Goal: Task Accomplishment & Management: Manage account settings

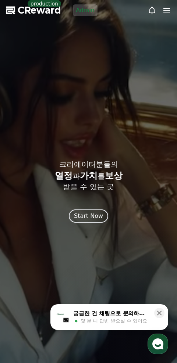
click at [77, 84] on div at bounding box center [88, 181] width 177 height 363
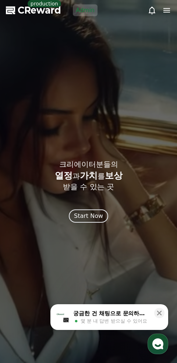
click at [162, 6] on div at bounding box center [88, 181] width 177 height 363
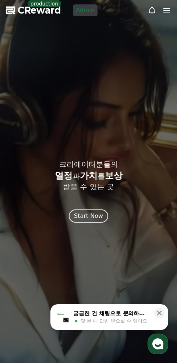
click at [165, 8] on icon at bounding box center [166, 10] width 9 height 9
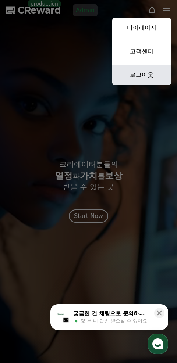
click at [132, 83] on link "로그아웃" at bounding box center [141, 75] width 59 height 21
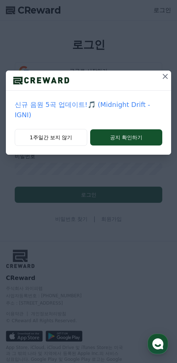
click at [164, 77] on icon at bounding box center [165, 76] width 9 height 9
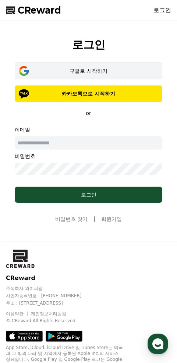
click at [129, 75] on button "구글로 시작하기" at bounding box center [88, 70] width 147 height 17
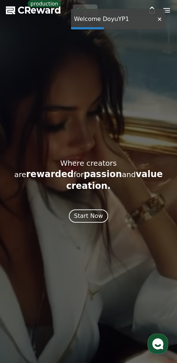
click at [157, 17] on div at bounding box center [159, 19] width 12 height 7
